Goal: Navigation & Orientation: Go to known website

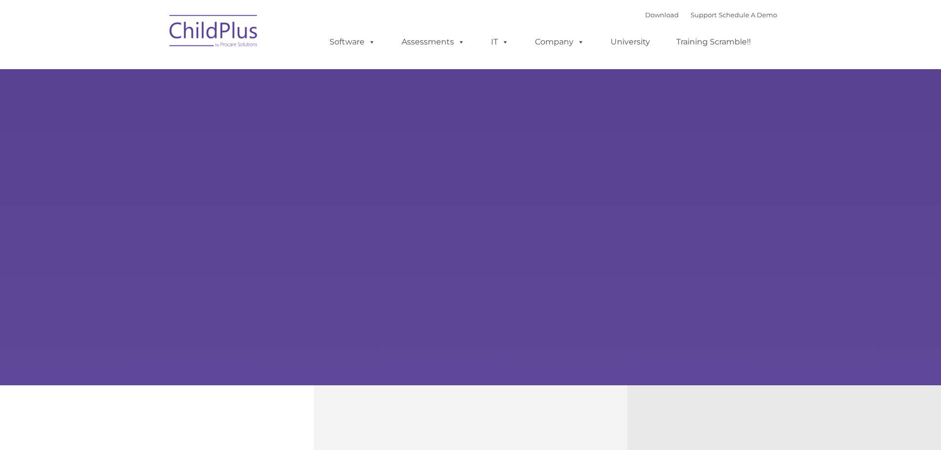
click at [221, 28] on img at bounding box center [214, 32] width 99 height 49
